Goal: Information Seeking & Learning: Check status

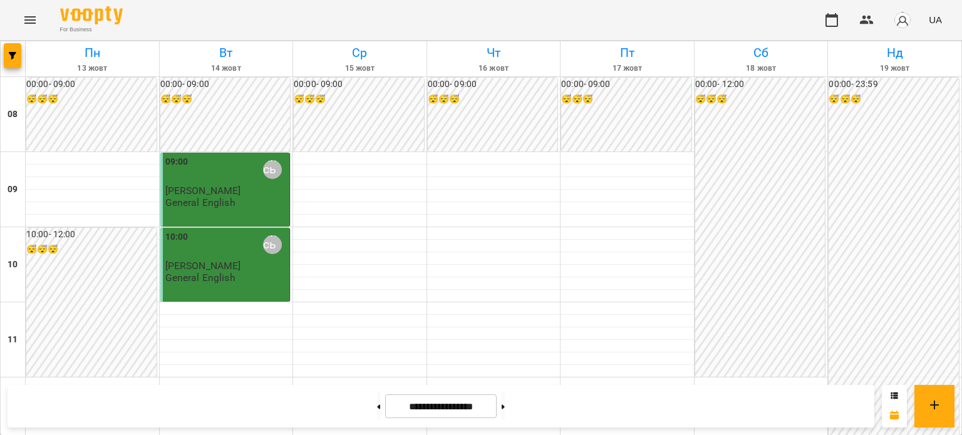
scroll to position [251, 0]
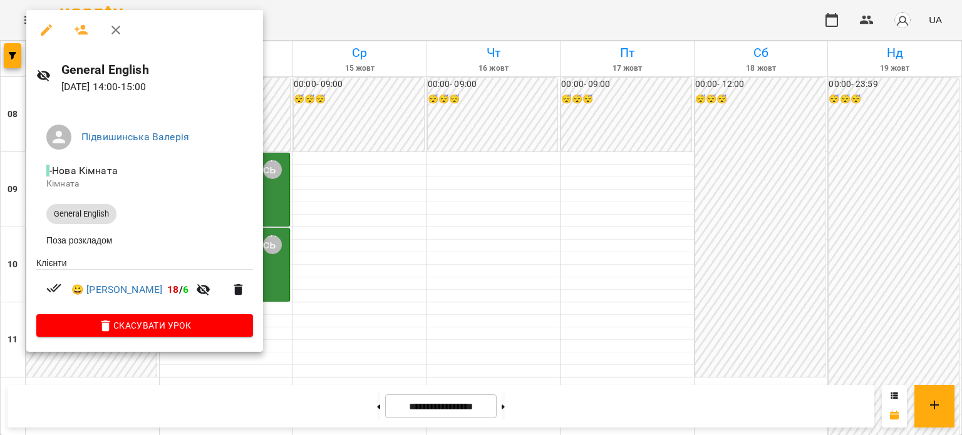
click at [460, 311] on div at bounding box center [481, 217] width 962 height 435
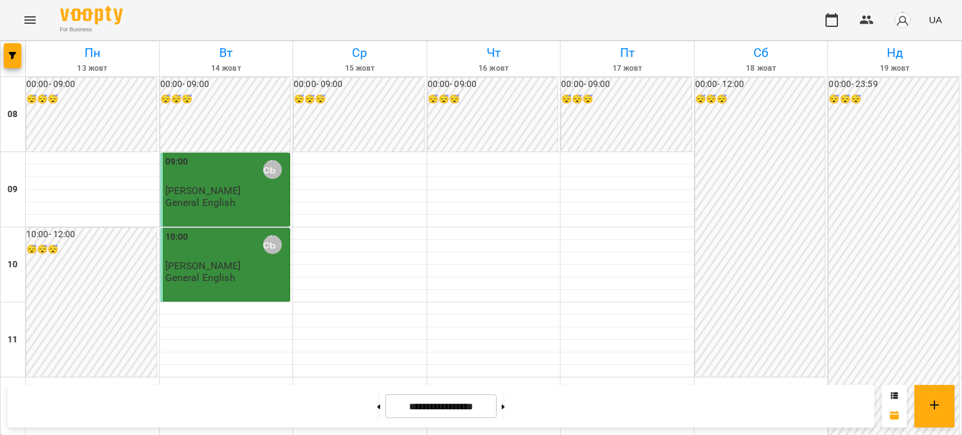
scroll to position [438, 0]
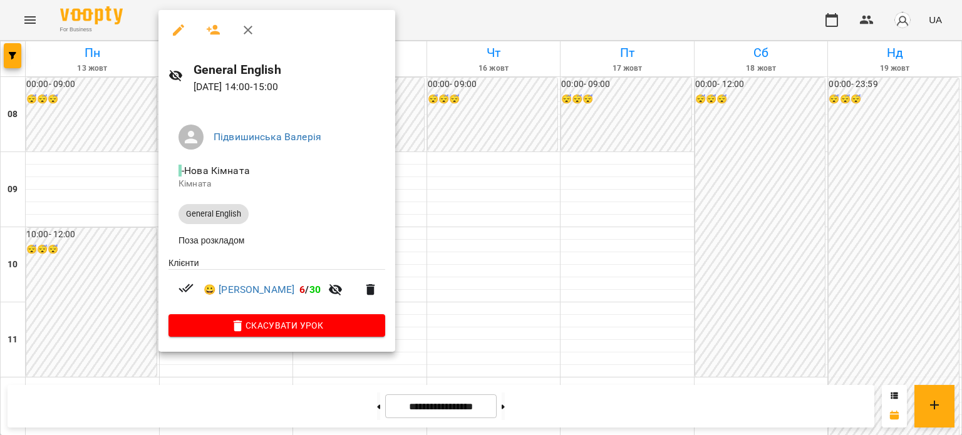
click at [506, 222] on div at bounding box center [481, 217] width 962 height 435
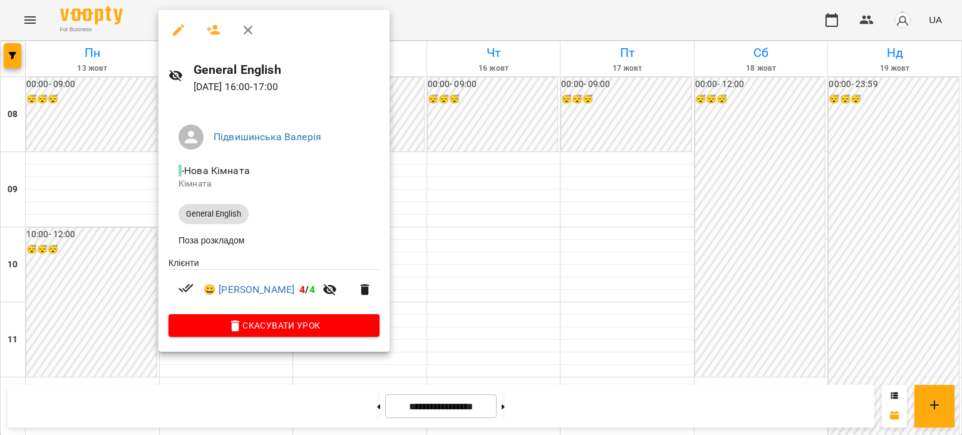
drag, startPoint x: 515, startPoint y: 230, endPoint x: 509, endPoint y: 233, distance: 7.0
click at [515, 230] on div at bounding box center [481, 217] width 962 height 435
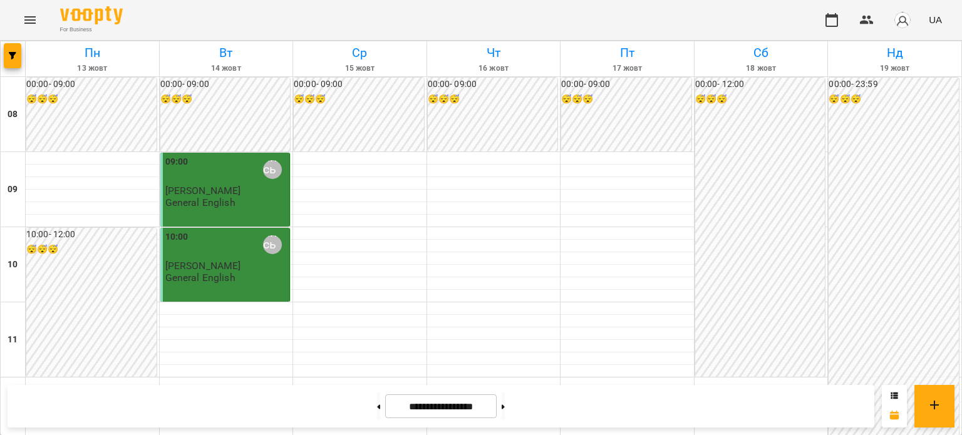
scroll to position [689, 0]
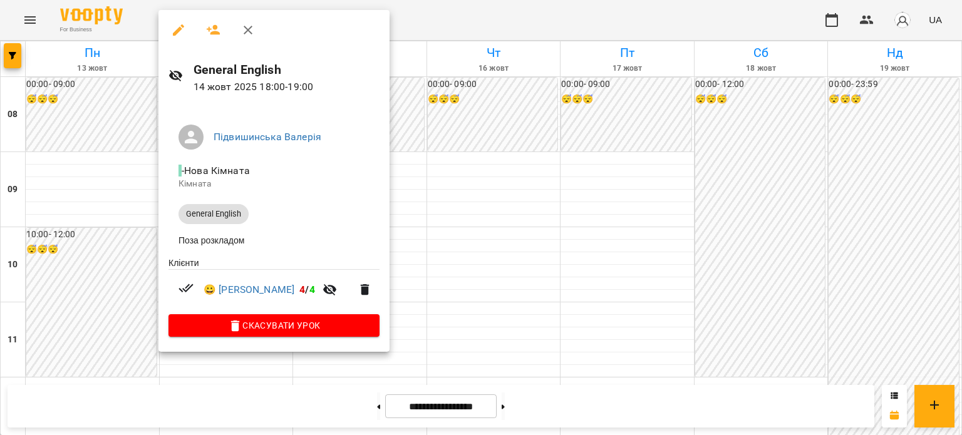
click at [496, 195] on div at bounding box center [481, 217] width 962 height 435
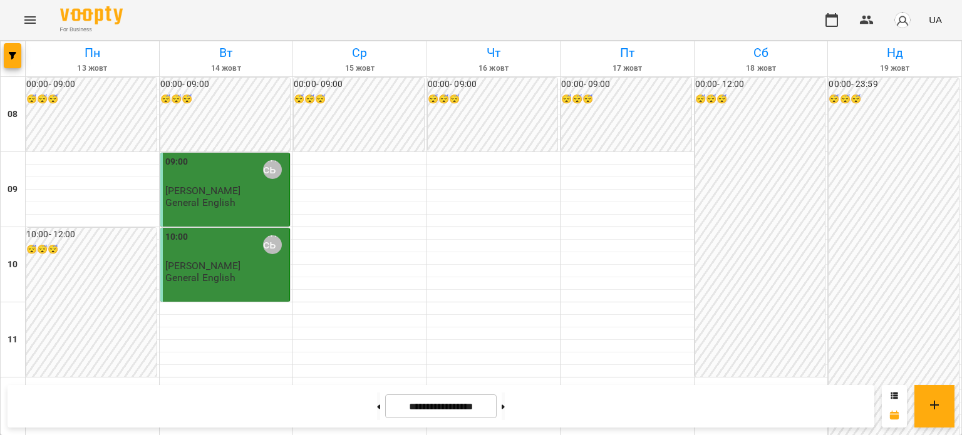
scroll to position [376, 0]
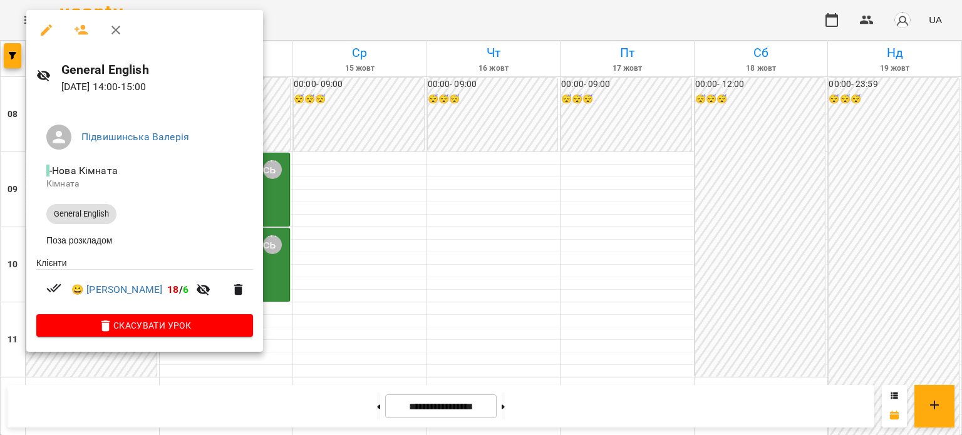
click at [436, 244] on div at bounding box center [481, 217] width 962 height 435
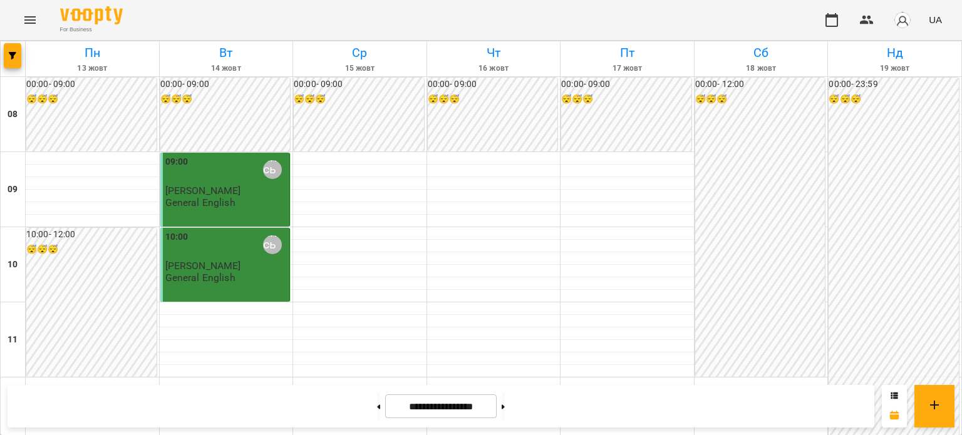
scroll to position [0, 0]
click at [211, 191] on span "[PERSON_NAME]" at bounding box center [203, 191] width 76 height 12
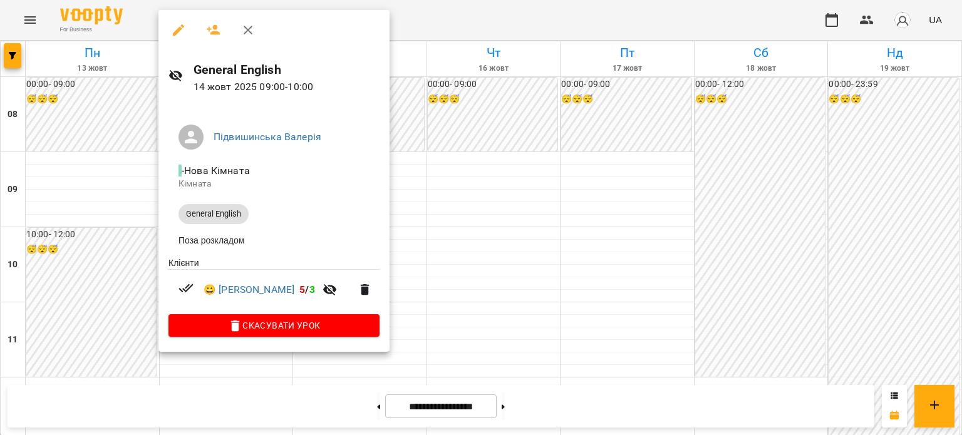
click at [492, 239] on div at bounding box center [481, 217] width 962 height 435
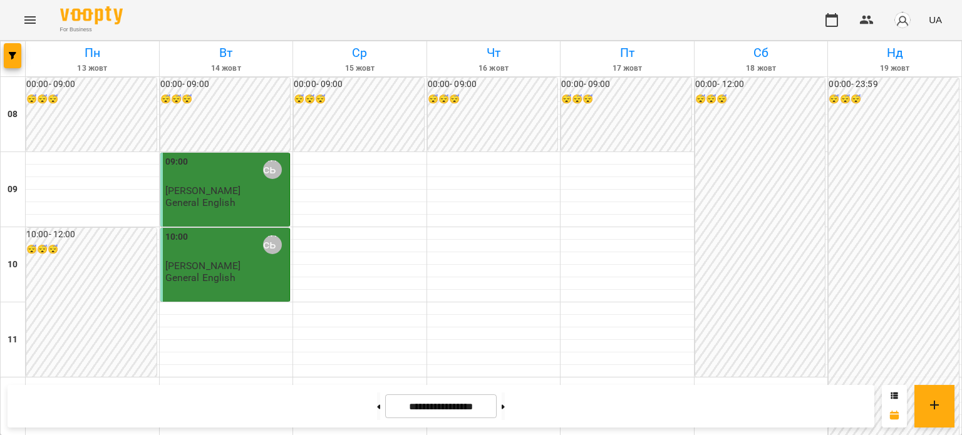
scroll to position [63, 0]
click at [251, 230] on div "10:00 [PERSON_NAME] [PERSON_NAME] General English" at bounding box center [226, 256] width 122 height 53
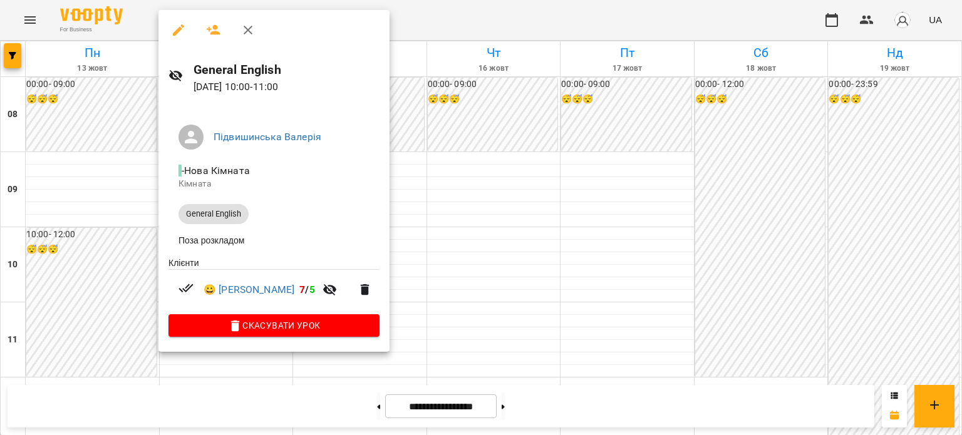
click at [529, 220] on div at bounding box center [481, 217] width 962 height 435
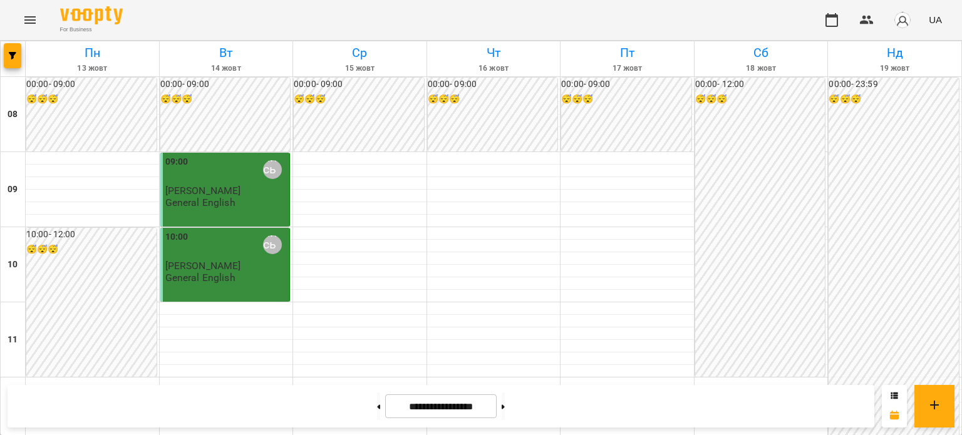
scroll to position [376, 0]
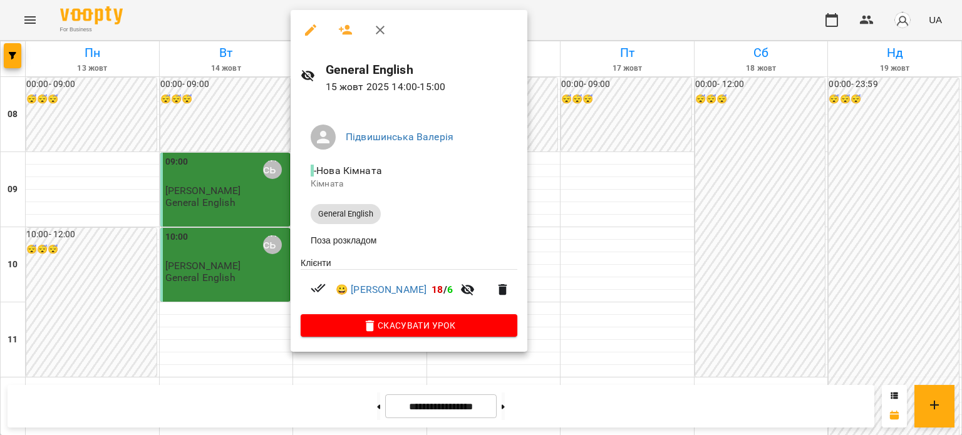
click at [665, 217] on div at bounding box center [481, 217] width 962 height 435
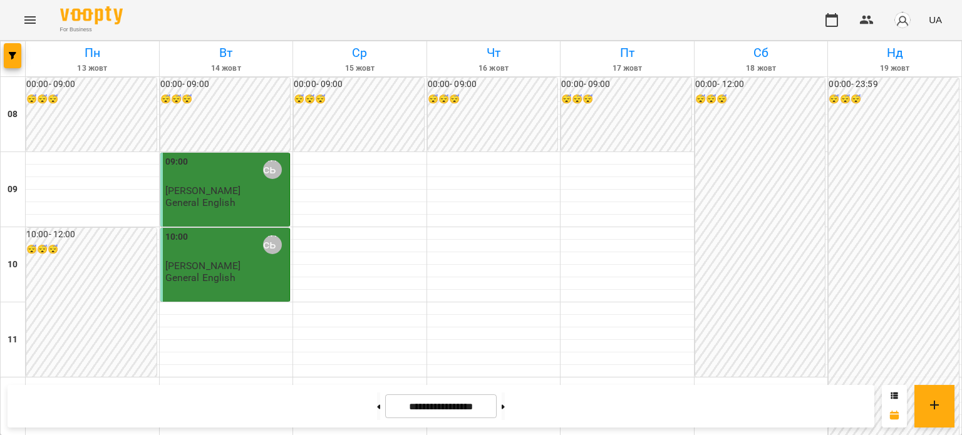
scroll to position [564, 0]
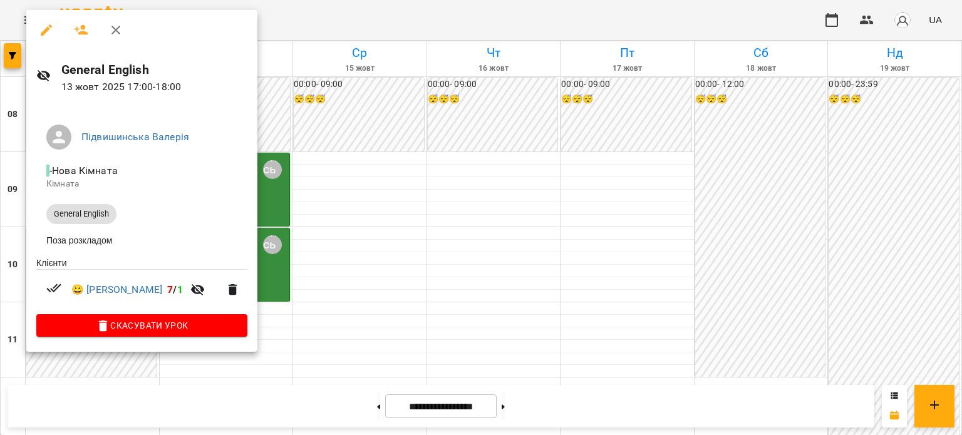
click at [410, 235] on div at bounding box center [481, 217] width 962 height 435
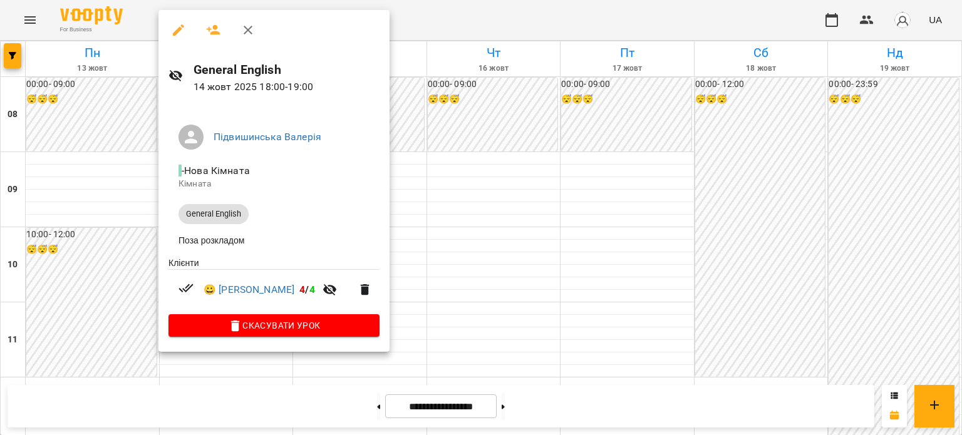
click at [509, 274] on div at bounding box center [481, 217] width 962 height 435
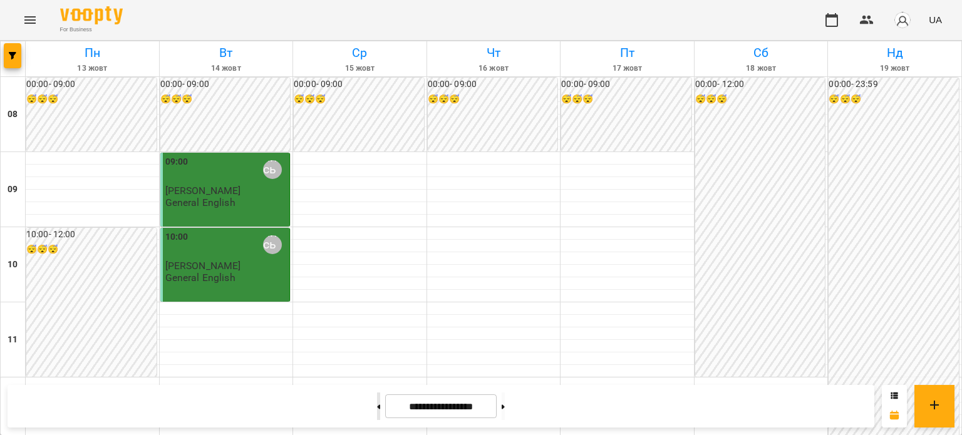
click at [377, 409] on button at bounding box center [378, 407] width 3 height 28
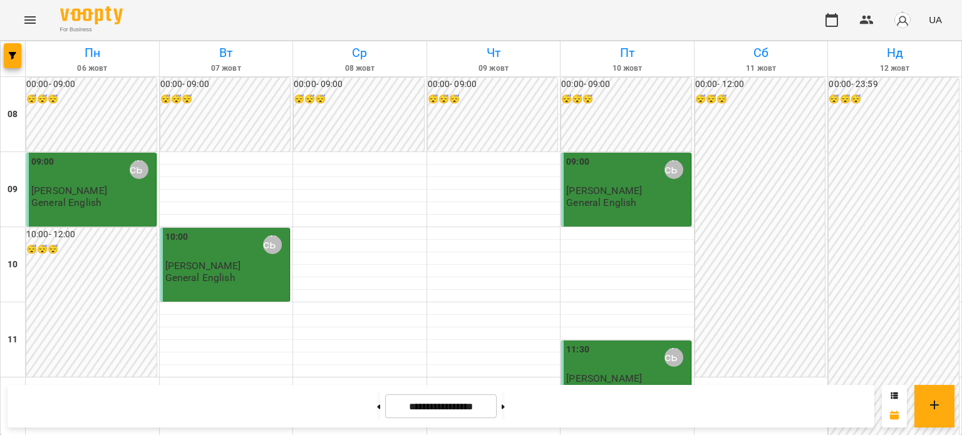
scroll to position [626, 0]
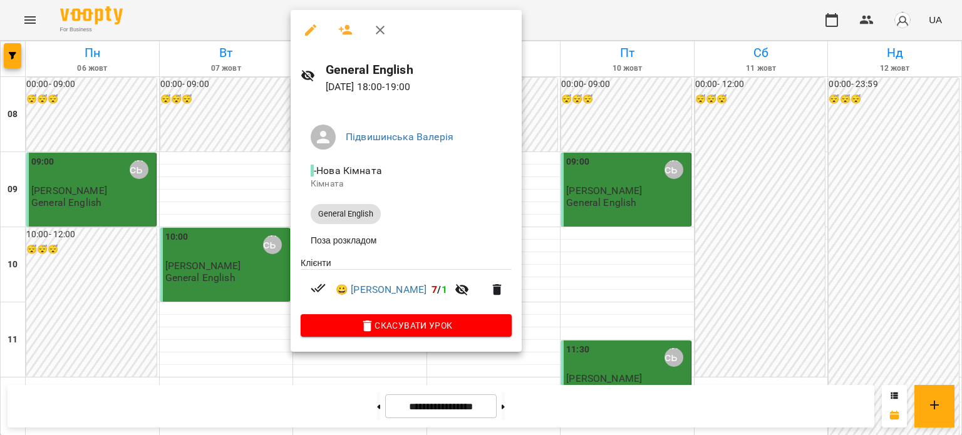
click at [666, 241] on div at bounding box center [481, 217] width 962 height 435
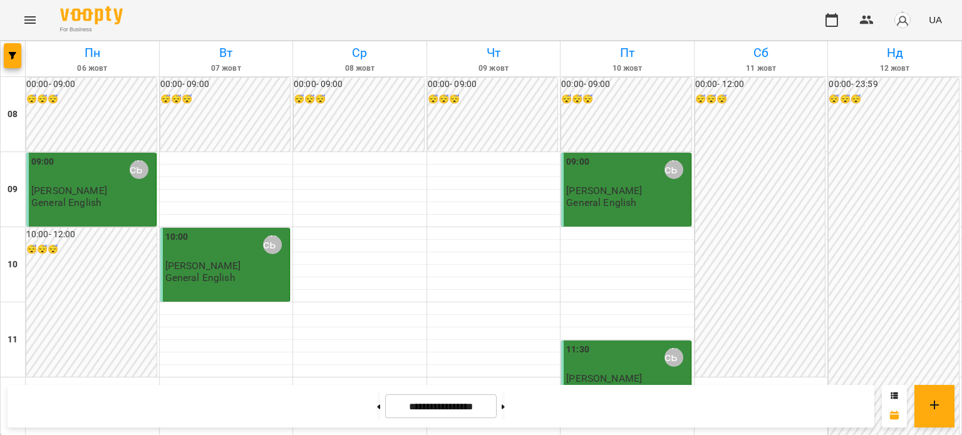
scroll to position [188, 0]
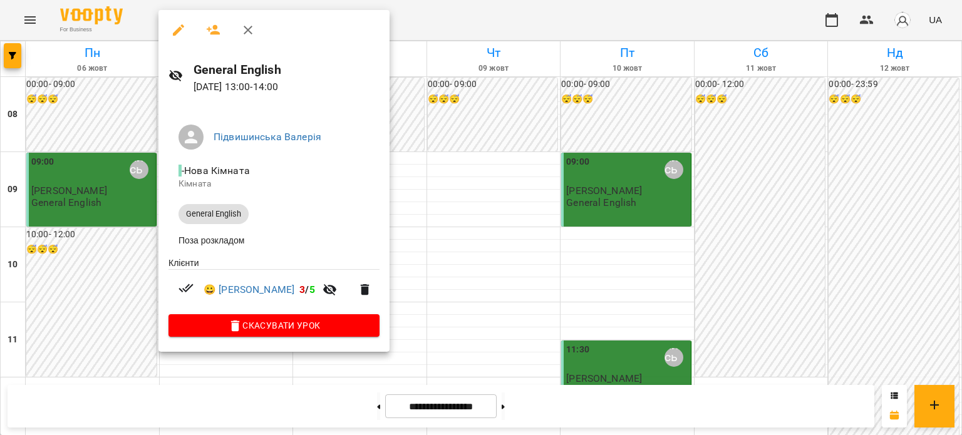
click at [475, 246] on div at bounding box center [481, 217] width 962 height 435
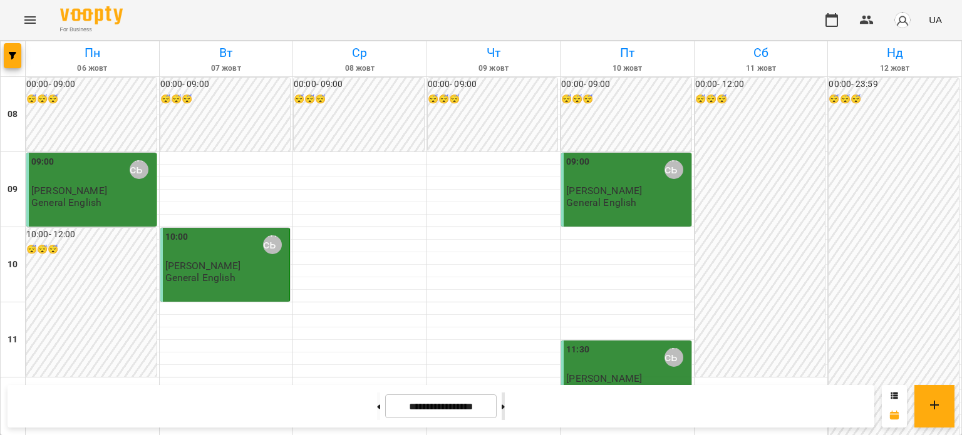
click at [505, 396] on button at bounding box center [503, 407] width 3 height 28
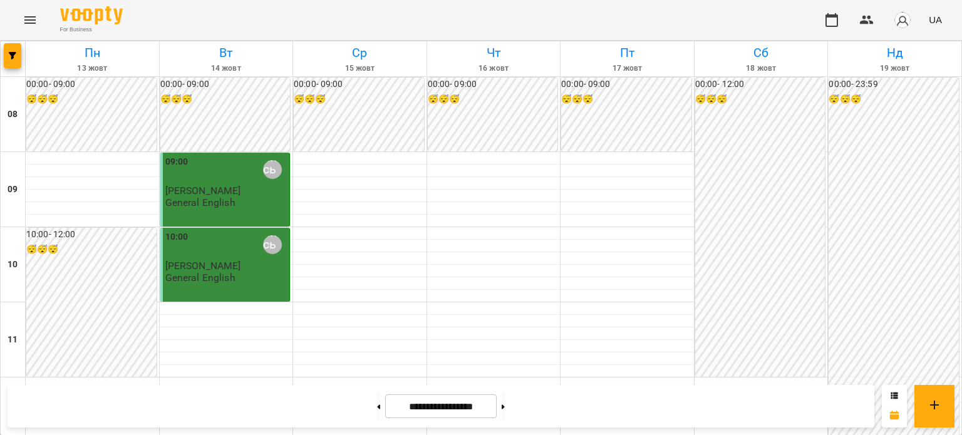
scroll to position [376, 0]
click at [505, 413] on button at bounding box center [503, 407] width 3 height 28
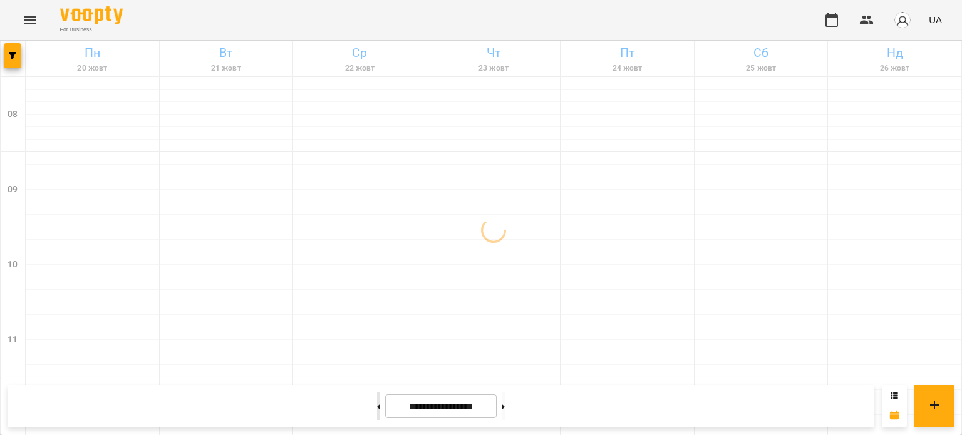
click at [377, 408] on button at bounding box center [378, 407] width 3 height 28
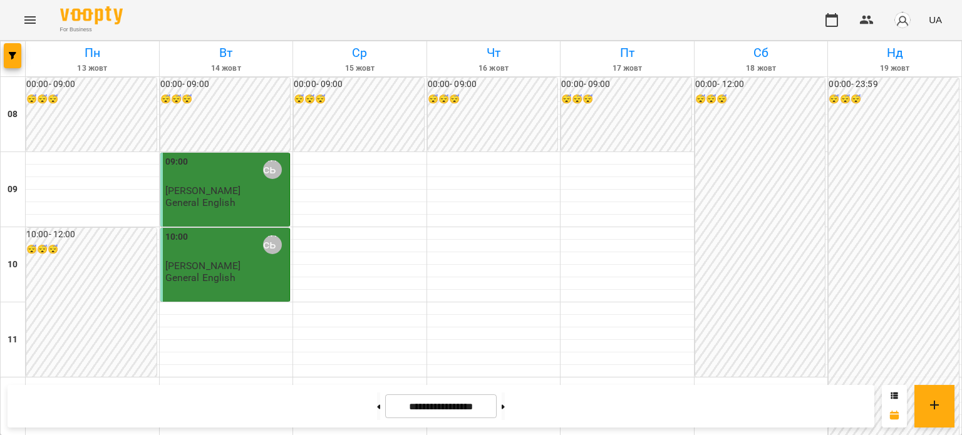
scroll to position [313, 0]
click at [377, 411] on button at bounding box center [378, 407] width 3 height 28
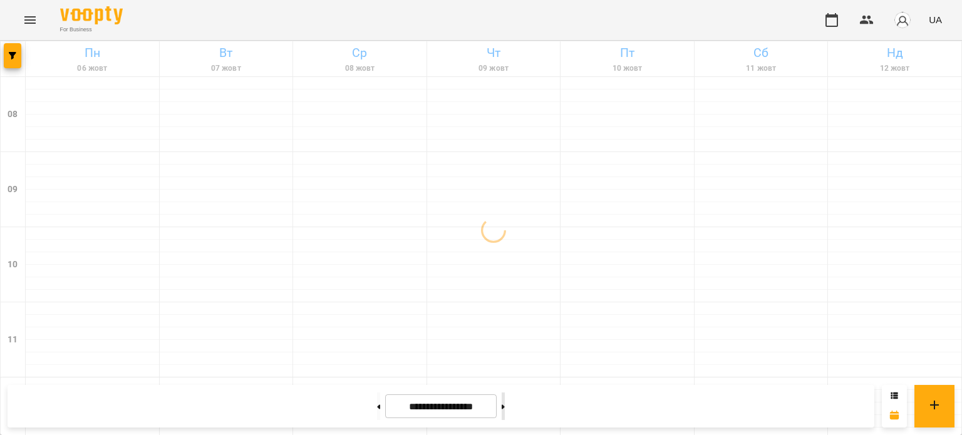
click at [505, 400] on button at bounding box center [503, 407] width 3 height 28
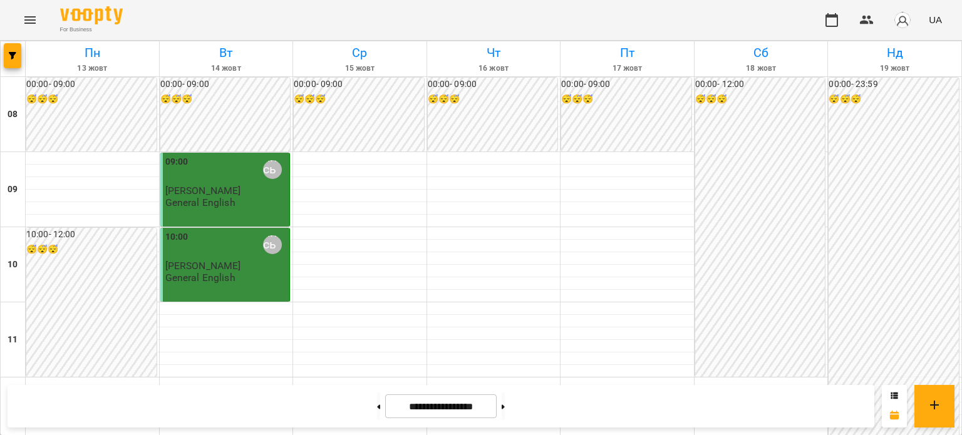
scroll to position [626, 0]
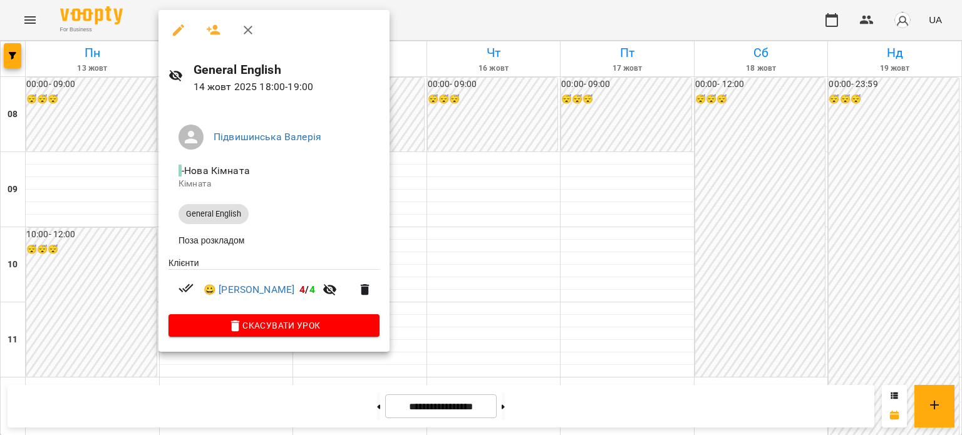
click at [522, 256] on div at bounding box center [481, 217] width 962 height 435
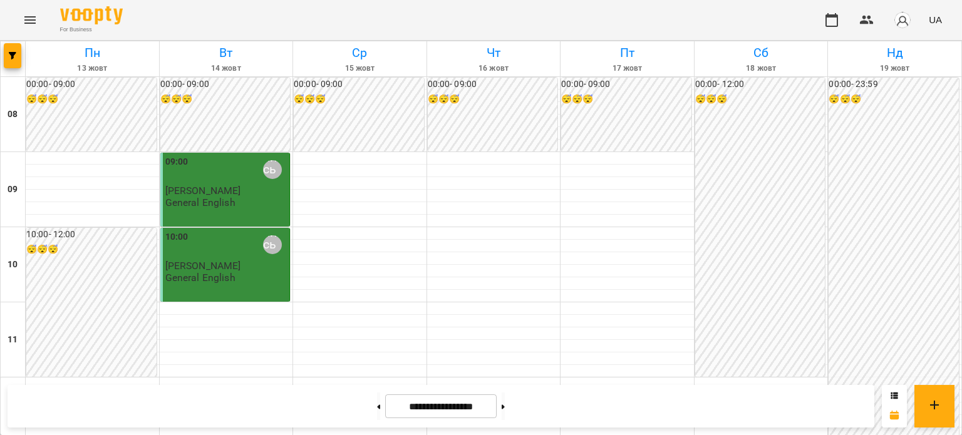
scroll to position [564, 0]
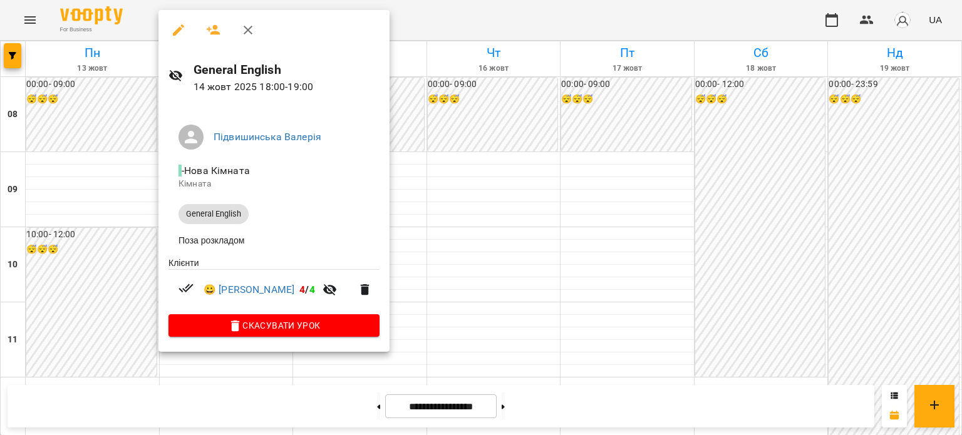
click at [467, 225] on div at bounding box center [481, 217] width 962 height 435
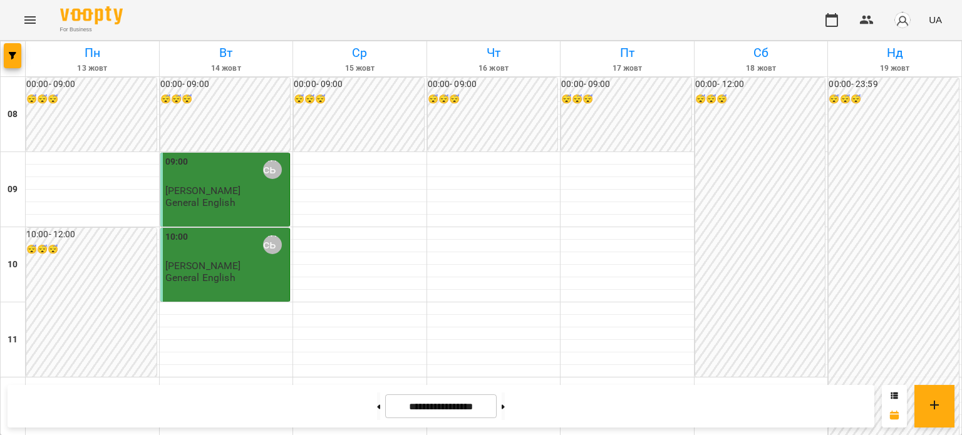
scroll to position [501, 0]
click at [377, 404] on button at bounding box center [378, 407] width 3 height 28
type input "**********"
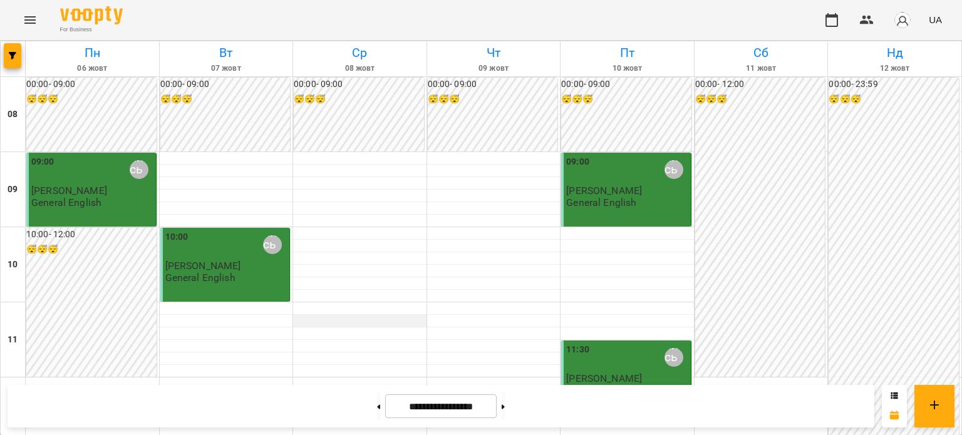
scroll to position [0, 0]
click at [118, 209] on div "09:00 [PERSON_NAME] [PERSON_NAME] General English" at bounding box center [92, 181] width 122 height 53
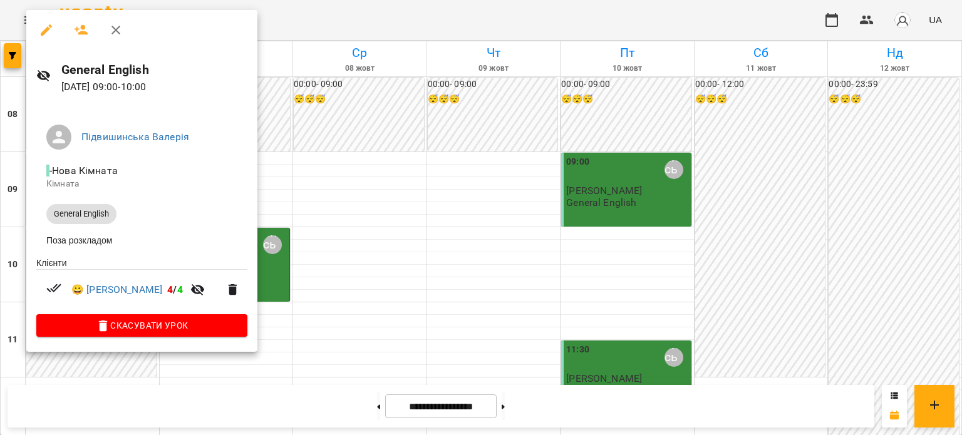
click at [381, 233] on div at bounding box center [481, 217] width 962 height 435
